Goal: Navigation & Orientation: Find specific page/section

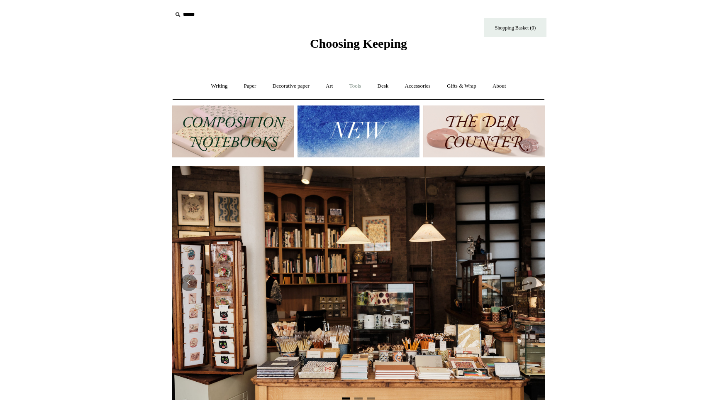
click at [353, 84] on link "Tools +" at bounding box center [355, 86] width 27 height 22
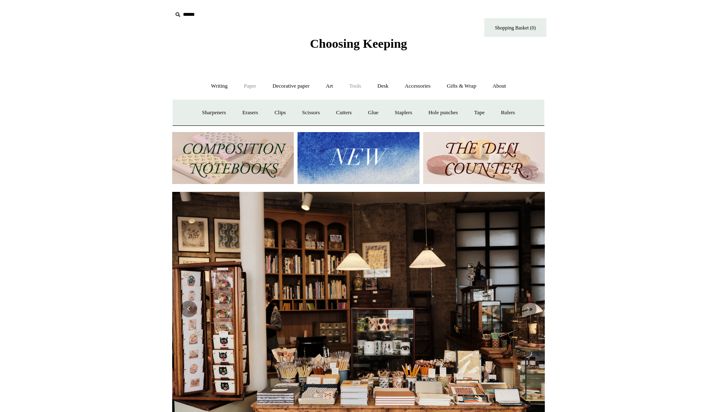
click at [237, 83] on link "Paper +" at bounding box center [250, 86] width 27 height 22
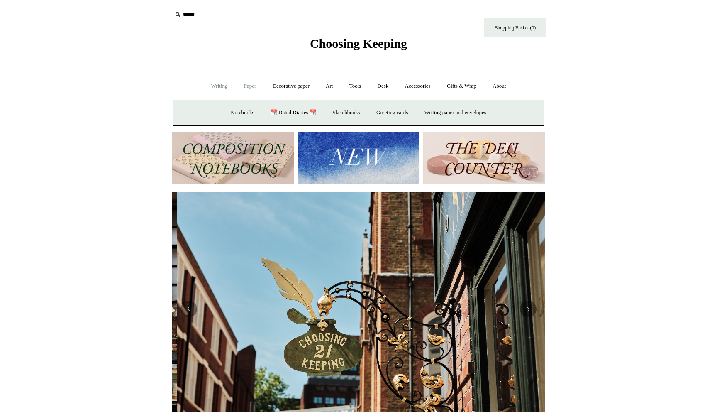
scroll to position [0, 373]
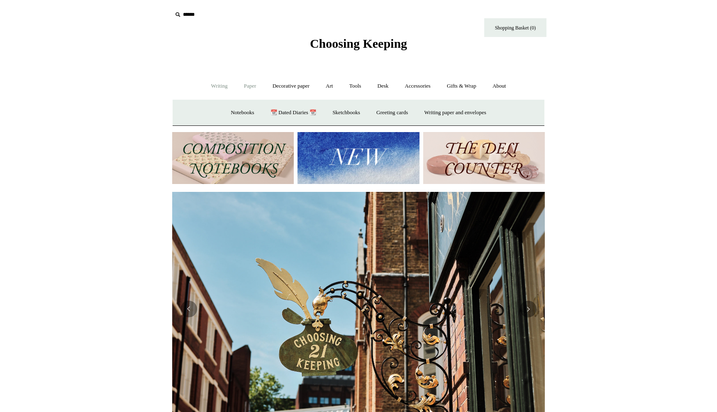
click at [219, 84] on link "Writing +" at bounding box center [220, 86] width 32 height 22
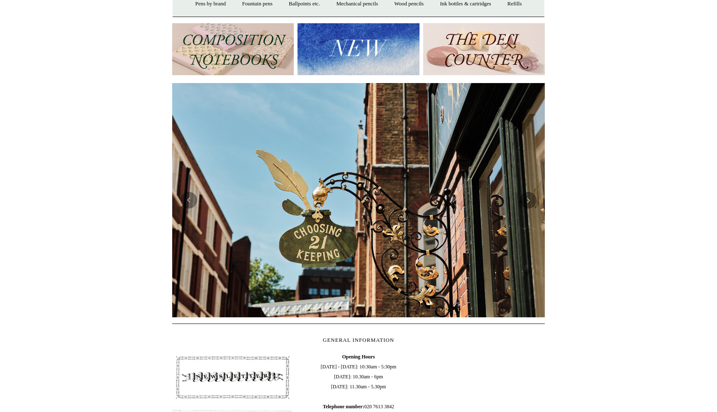
scroll to position [0, 0]
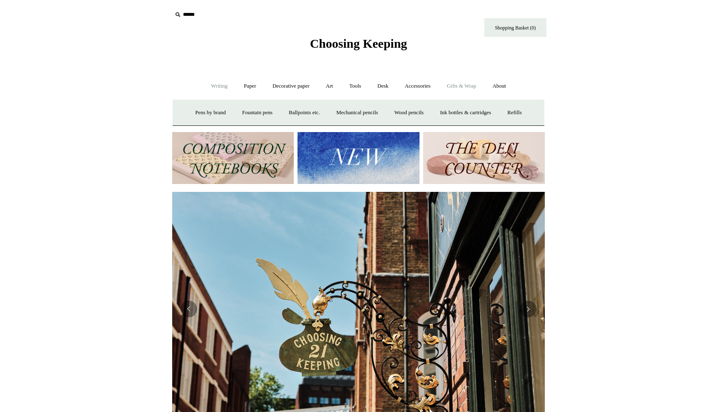
click at [469, 90] on link "Gifts & Wrap +" at bounding box center [462, 86] width 44 height 22
click at [411, 86] on link "Accessories +" at bounding box center [418, 86] width 41 height 22
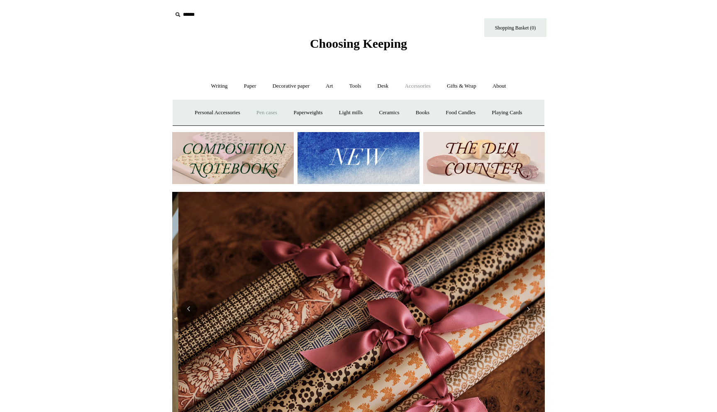
scroll to position [0, 746]
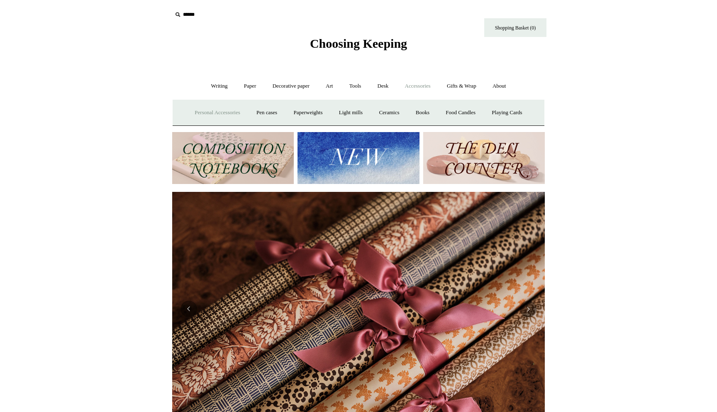
click at [208, 108] on link "Personal Accessories +" at bounding box center [217, 113] width 60 height 22
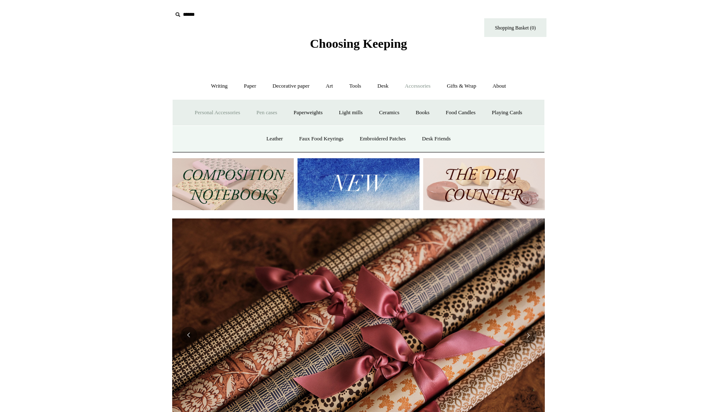
click at [264, 112] on link "Pen cases" at bounding box center [267, 113] width 36 height 22
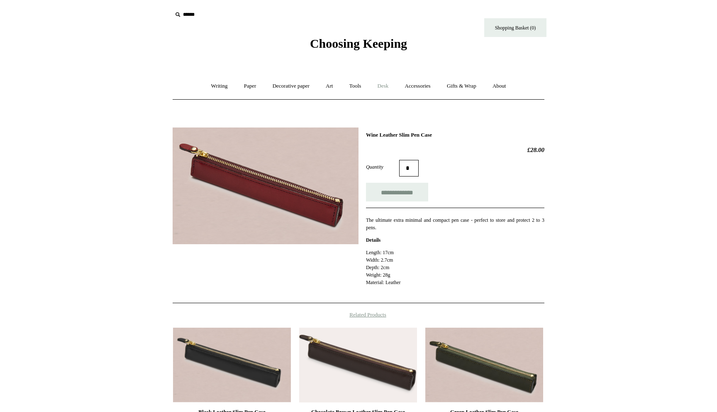
click at [393, 83] on link "Desk +" at bounding box center [383, 86] width 26 height 22
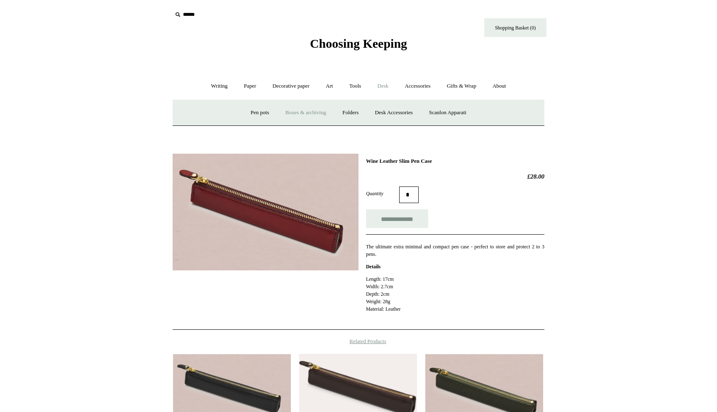
click at [296, 115] on link "Boxes & archiving" at bounding box center [306, 113] width 56 height 22
